Goal: Transaction & Acquisition: Obtain resource

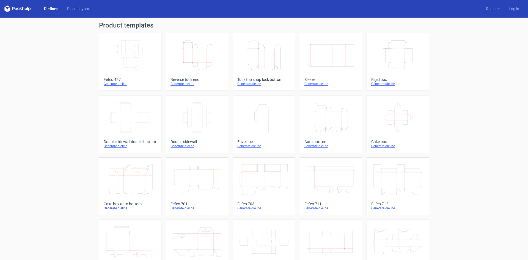
click at [403, 68] on icon "Width Depth Height" at bounding box center [397, 55] width 49 height 31
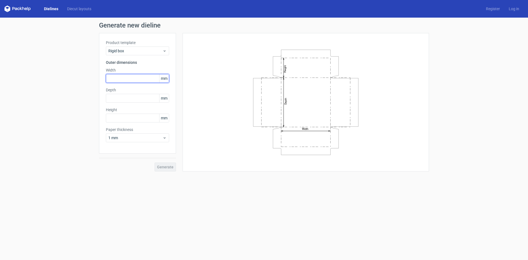
click at [131, 81] on input "text" at bounding box center [137, 78] width 63 height 9
type input "240"
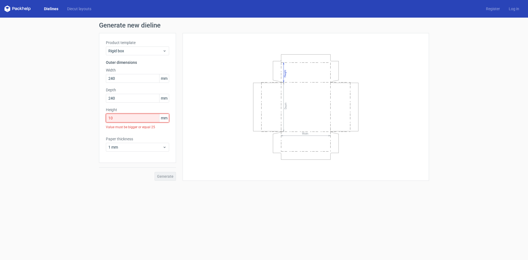
drag, startPoint x: 116, startPoint y: 120, endPoint x: 101, endPoint y: 120, distance: 15.1
click at [101, 120] on div "Product template Rigid box Outer dimensions Width 240 mm Depth 240 mm Height 10…" at bounding box center [137, 98] width 77 height 130
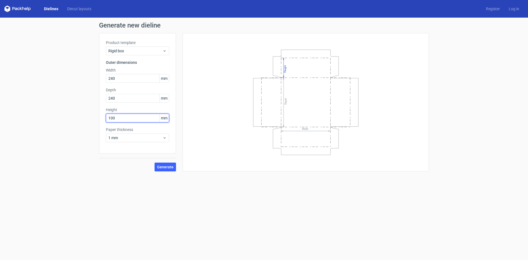
type input "100"
click at [128, 141] on div "1 mm" at bounding box center [137, 137] width 63 height 9
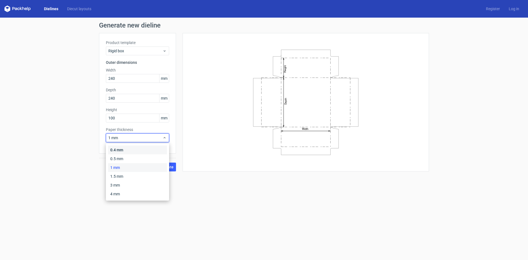
click at [122, 151] on div "0.4 mm" at bounding box center [137, 149] width 59 height 9
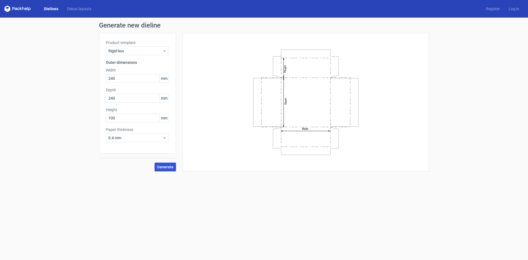
click at [166, 167] on span "Generate" at bounding box center [165, 167] width 17 height 4
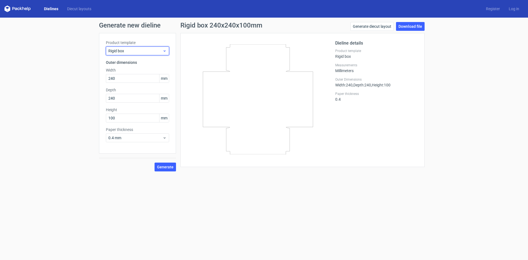
click at [147, 51] on span "Rigid box" at bounding box center [135, 51] width 54 height 6
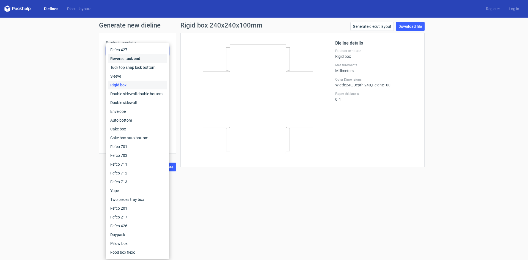
click at [141, 59] on div "Reverse tuck end" at bounding box center [137, 58] width 59 height 9
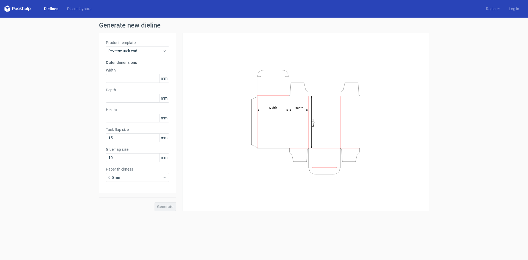
click at [18, 10] on icon at bounding box center [17, 9] width 26 height 7
click at [21, 8] on icon at bounding box center [17, 9] width 26 height 7
click at [56, 9] on link "Dielines" at bounding box center [51, 9] width 23 height 6
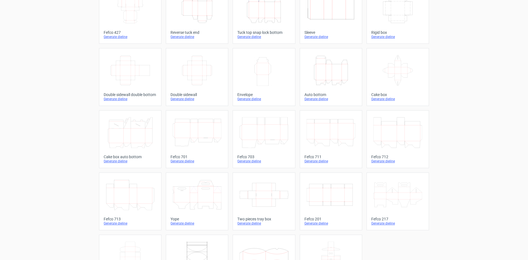
scroll to position [55, 0]
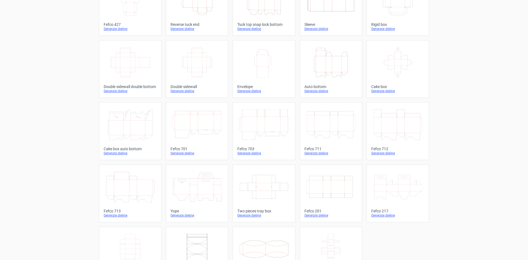
click at [135, 136] on icon at bounding box center [130, 124] width 49 height 31
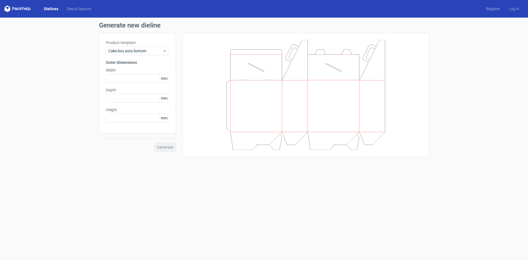
click at [127, 83] on div "Product template Cake box auto bottom Outer dimensions Width mm Depth mm Height…" at bounding box center [137, 83] width 77 height 101
click at [136, 81] on input "text" at bounding box center [137, 78] width 63 height 9
type input "240"
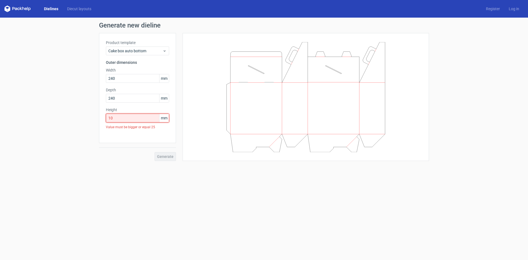
click at [104, 120] on div "Product template Cake box auto bottom Outer dimensions Width 240 mm Depth 240 m…" at bounding box center [137, 88] width 77 height 110
type input "100"
click at [159, 146] on span "Generate" at bounding box center [165, 147] width 17 height 4
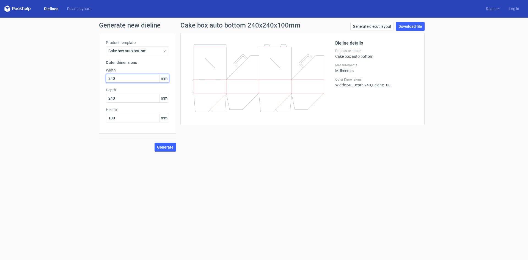
drag, startPoint x: 121, startPoint y: 79, endPoint x: 99, endPoint y: 82, distance: 22.3
click at [99, 82] on div "Product template Cake box auto bottom Outer dimensions Width 240 mm Depth 240 m…" at bounding box center [137, 83] width 77 height 101
type input "150"
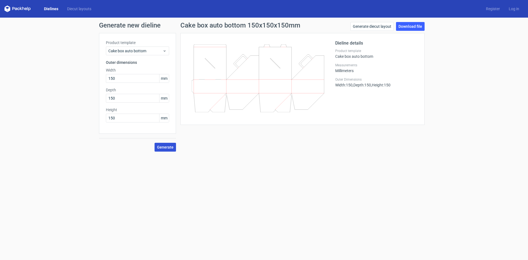
click at [167, 149] on span "Generate" at bounding box center [165, 147] width 17 height 4
click at [409, 27] on link "Download file" at bounding box center [410, 26] width 29 height 9
